Goal: Transaction & Acquisition: Download file/media

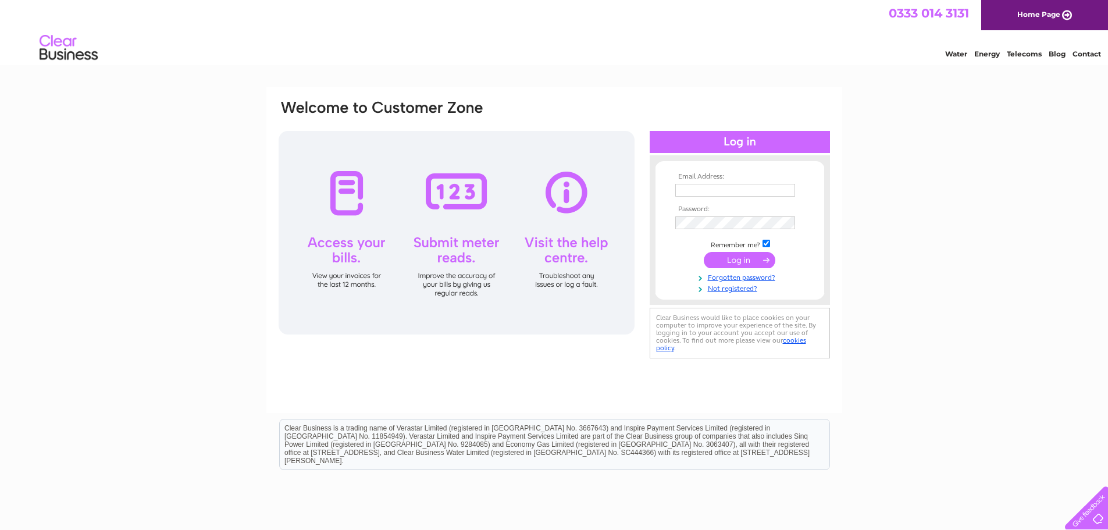
type input "[EMAIL_ADDRESS][PERSON_NAME][DOMAIN_NAME]"
click at [733, 256] on input "submit" at bounding box center [740, 260] width 72 height 16
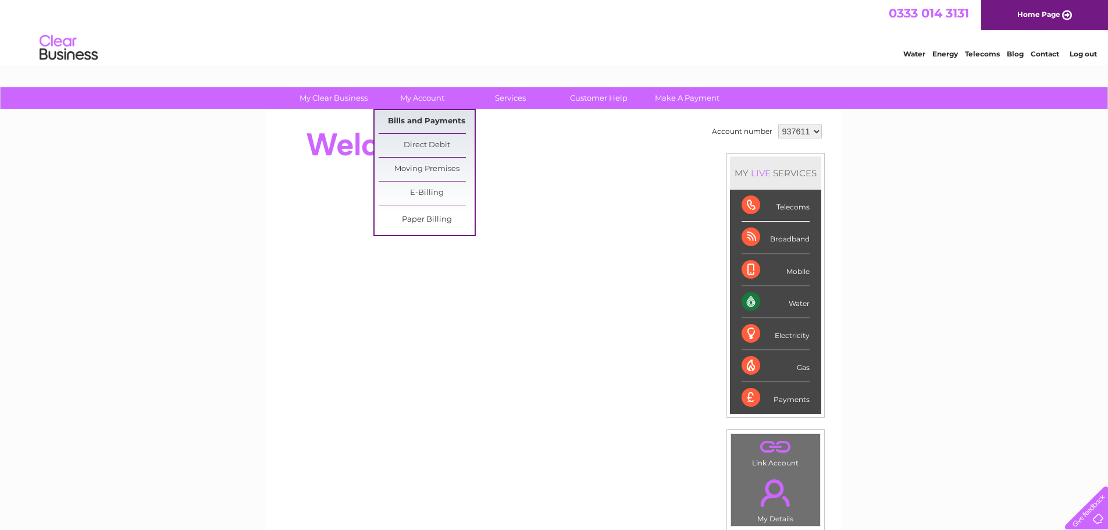
click at [422, 117] on link "Bills and Payments" at bounding box center [427, 121] width 96 height 23
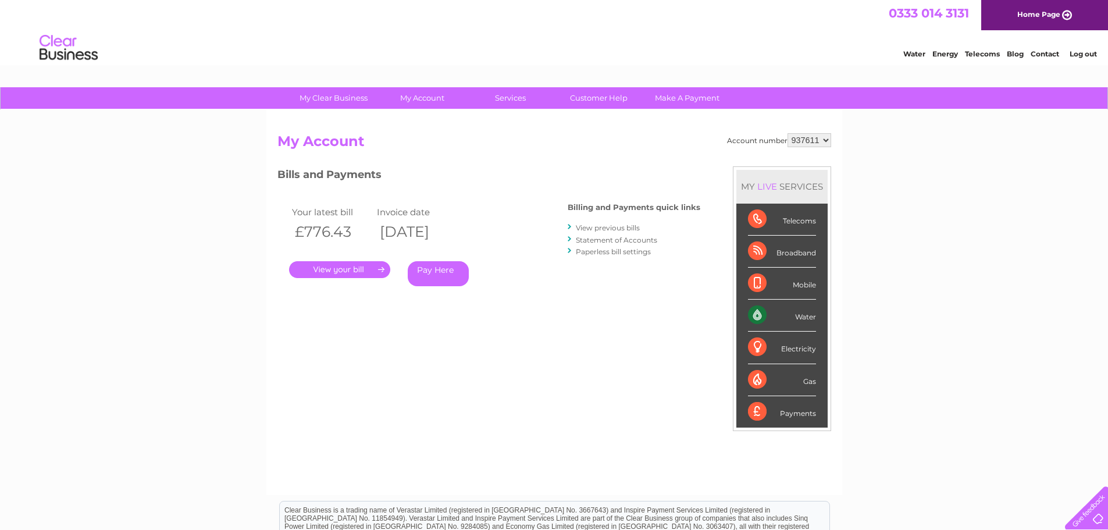
click at [358, 270] on link "." at bounding box center [339, 269] width 101 height 17
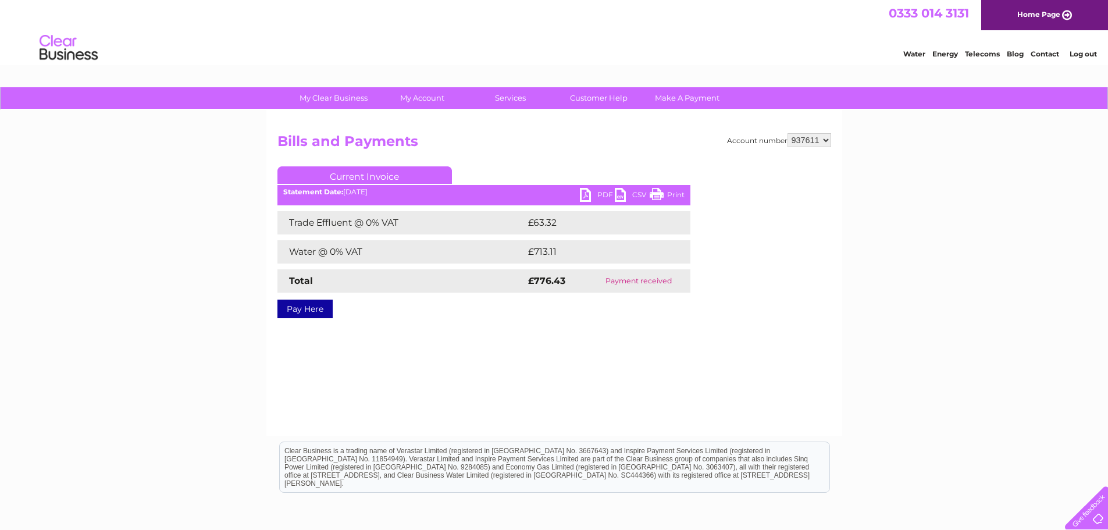
click at [584, 191] on link "PDF" at bounding box center [597, 196] width 35 height 17
